Goal: Information Seeking & Learning: Learn about a topic

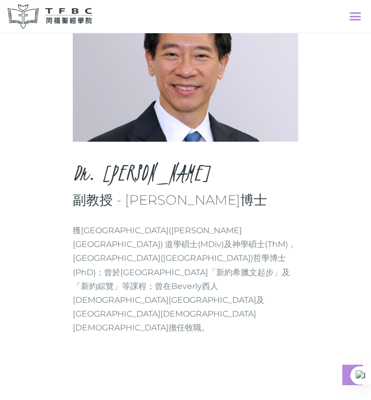
scroll to position [93, 0]
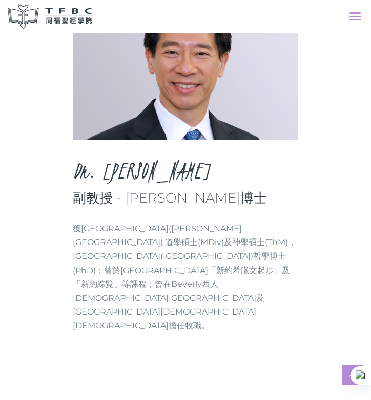
click at [227, 294] on p "獲哥頓康韋爾神學院(Gordon-Conwell Theological Seminary) 道學碩士(MDiv)及神學碩士(ThM)，西北大學(North-…" at bounding box center [185, 278] width 225 height 112
click at [76, 11] on img at bounding box center [50, 16] width 85 height 25
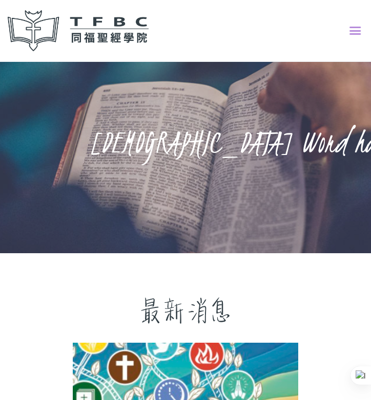
click at [345, 29] on div at bounding box center [260, 31] width 202 height 18
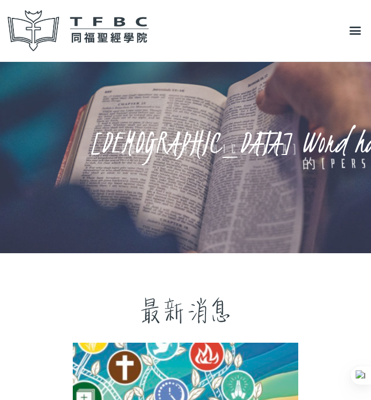
click at [353, 27] on span at bounding box center [354, 31] width 11 height 18
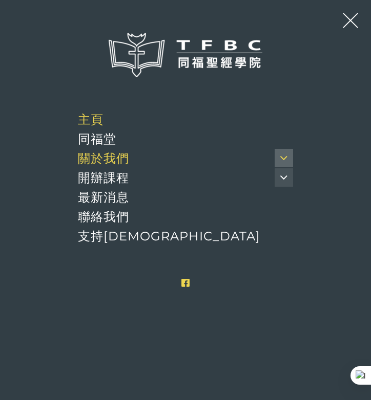
click at [277, 149] on span at bounding box center [283, 158] width 18 height 18
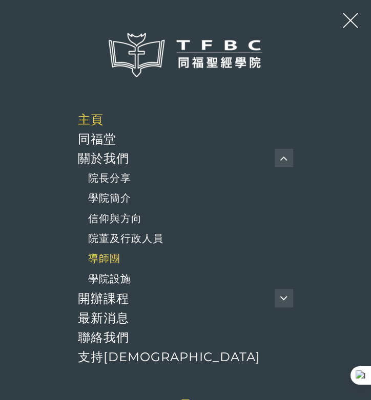
click at [116, 252] on span "導師團" at bounding box center [104, 258] width 32 height 12
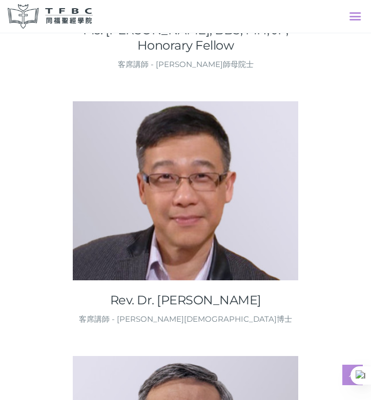
scroll to position [3966, 0]
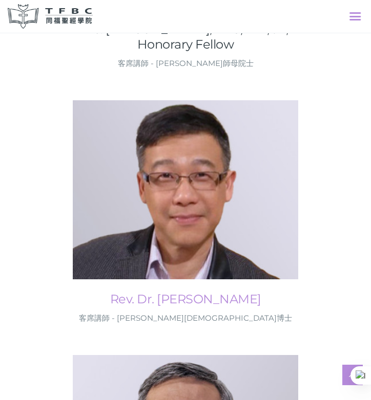
click at [235, 292] on link "Rev. Dr. [PERSON_NAME]" at bounding box center [185, 299] width 225 height 15
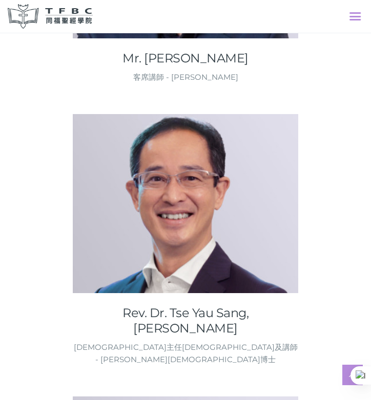
scroll to position [4714, 0]
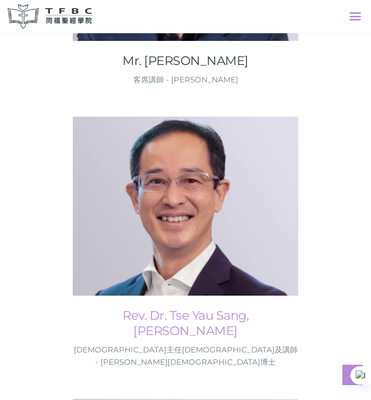
click at [275, 308] on link "Rev. Dr. Tse Yau Sang, [PERSON_NAME]" at bounding box center [185, 323] width 225 height 31
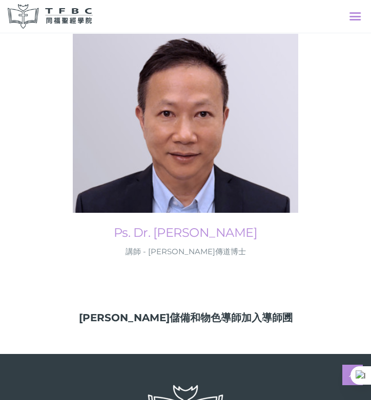
scroll to position [5088, 0]
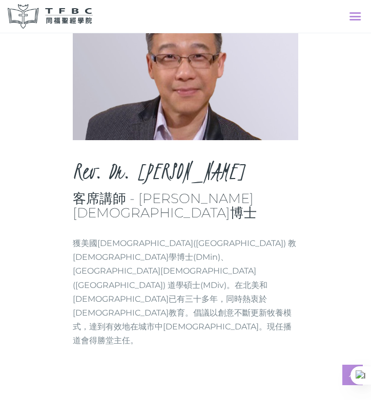
scroll to position [93, 0]
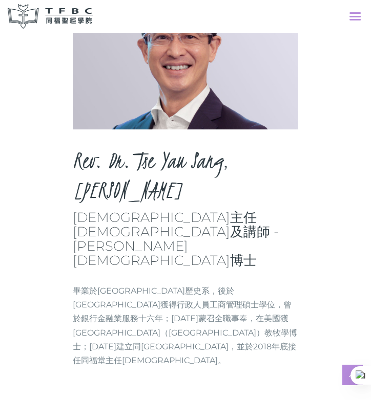
scroll to position [105, 0]
